Goal: Obtain resource: Obtain resource

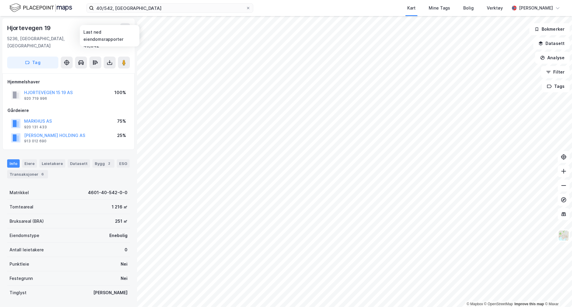
click at [108, 63] on icon at bounding box center [109, 64] width 5 height 2
click at [90, 72] on div "Last ned grunnbok" at bounding box center [80, 74] width 35 height 5
click at [112, 60] on icon at bounding box center [110, 63] width 6 height 6
click at [102, 70] on div "Last ned grunnbok" at bounding box center [83, 75] width 63 height 10
click at [108, 60] on icon at bounding box center [110, 63] width 6 height 6
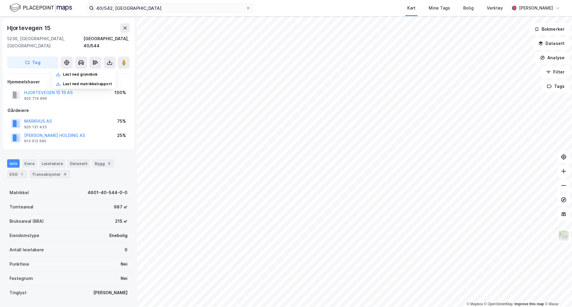
click at [104, 70] on div "Last ned grunnbok" at bounding box center [83, 75] width 63 height 10
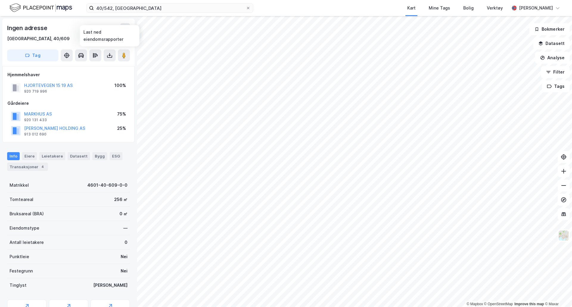
click at [108, 55] on icon at bounding box center [110, 55] width 6 height 6
click at [106, 64] on div "Last ned grunnbok" at bounding box center [83, 68] width 63 height 10
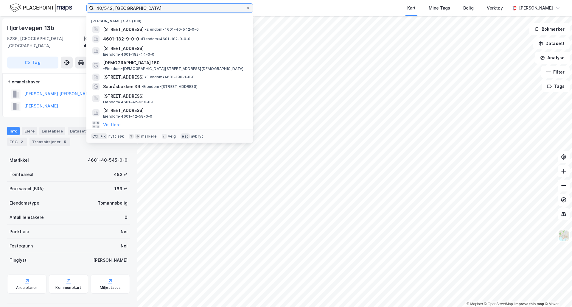
drag, startPoint x: 113, startPoint y: 8, endPoint x: 104, endPoint y: 8, distance: 8.9
click at [104, 8] on input "40/542, [GEOGRAPHIC_DATA]" at bounding box center [170, 8] width 152 height 9
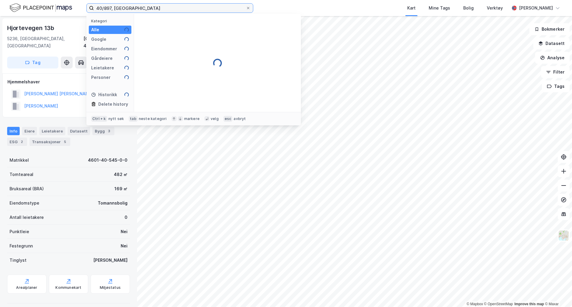
type input "40/897, [GEOGRAPHIC_DATA]"
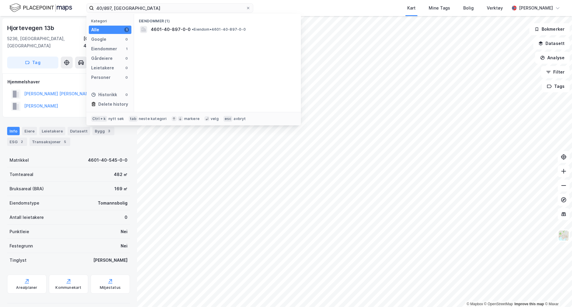
click at [206, 27] on span "• Eiendom • 4601-40-897-0-0" at bounding box center [219, 29] width 54 height 5
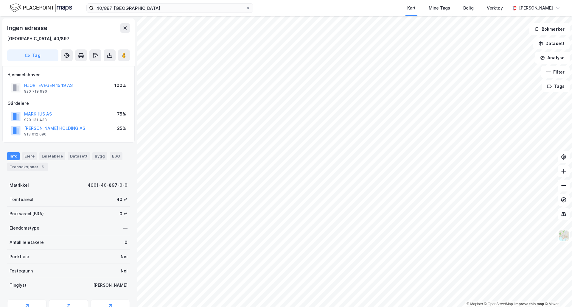
click at [108, 53] on icon at bounding box center [110, 55] width 6 height 6
click at [100, 68] on div "Last ned grunnbok" at bounding box center [83, 68] width 63 height 10
